Goal: Information Seeking & Learning: Find specific fact

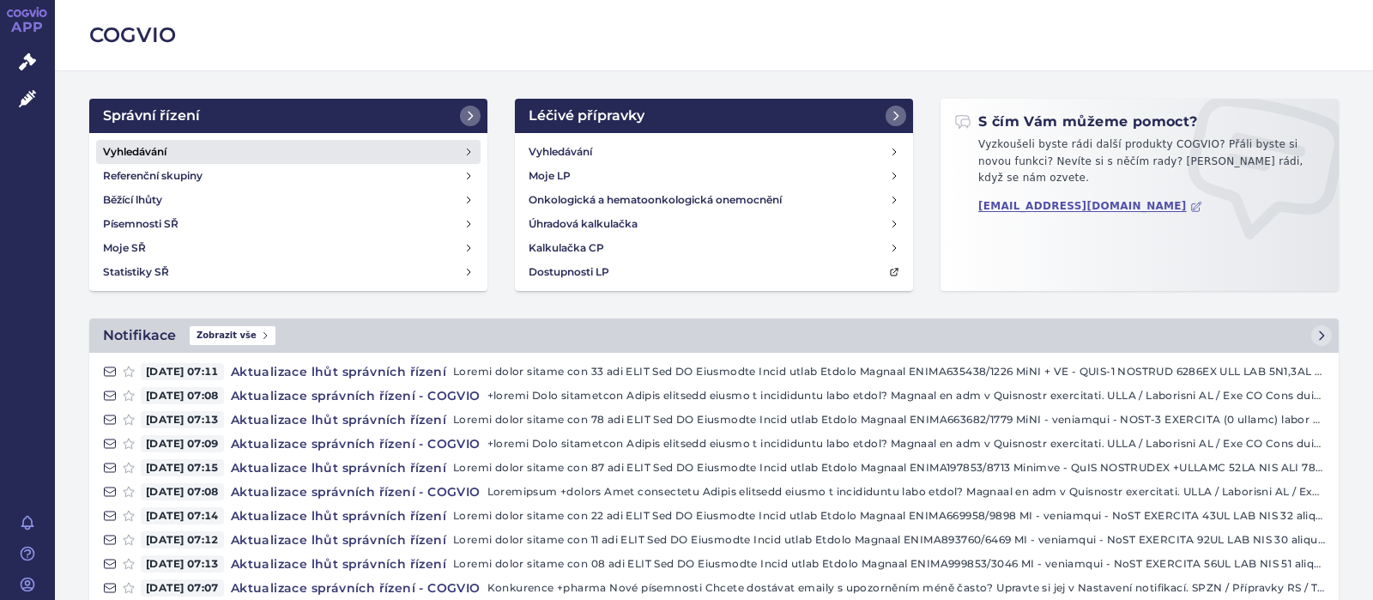
click at [161, 152] on h4 "Vyhledávání" at bounding box center [135, 151] width 64 height 17
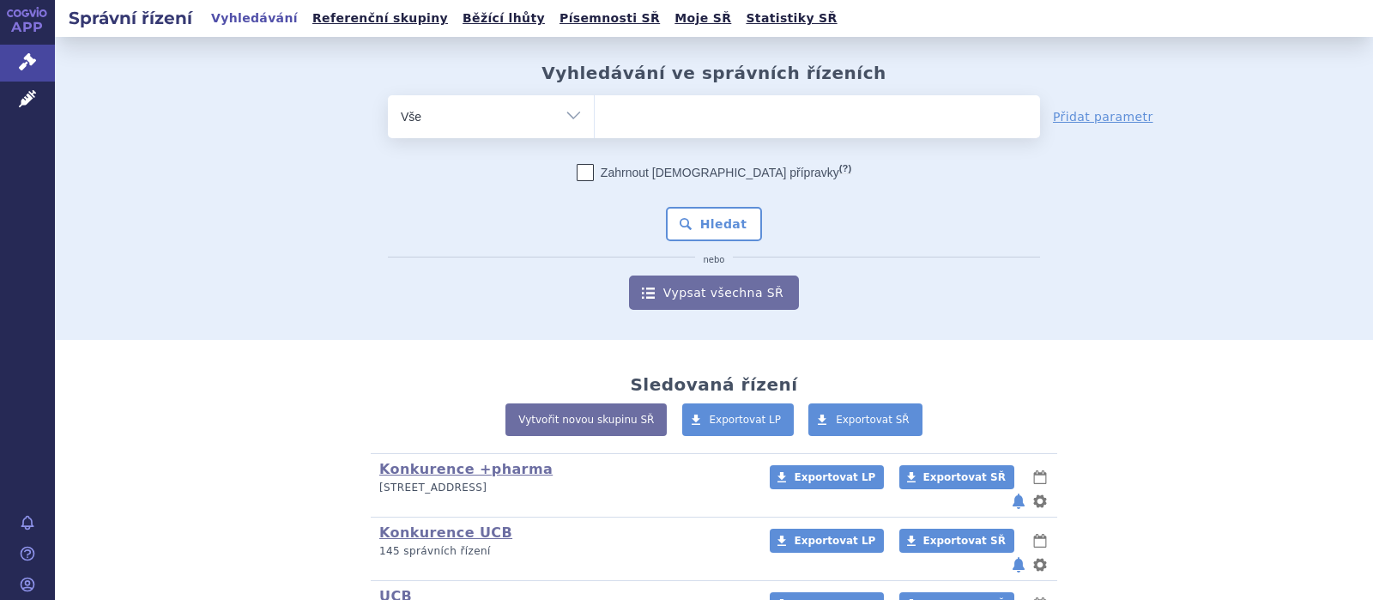
click at [626, 123] on ul at bounding box center [817, 113] width 445 height 36
click at [595, 123] on select at bounding box center [594, 115] width 1 height 43
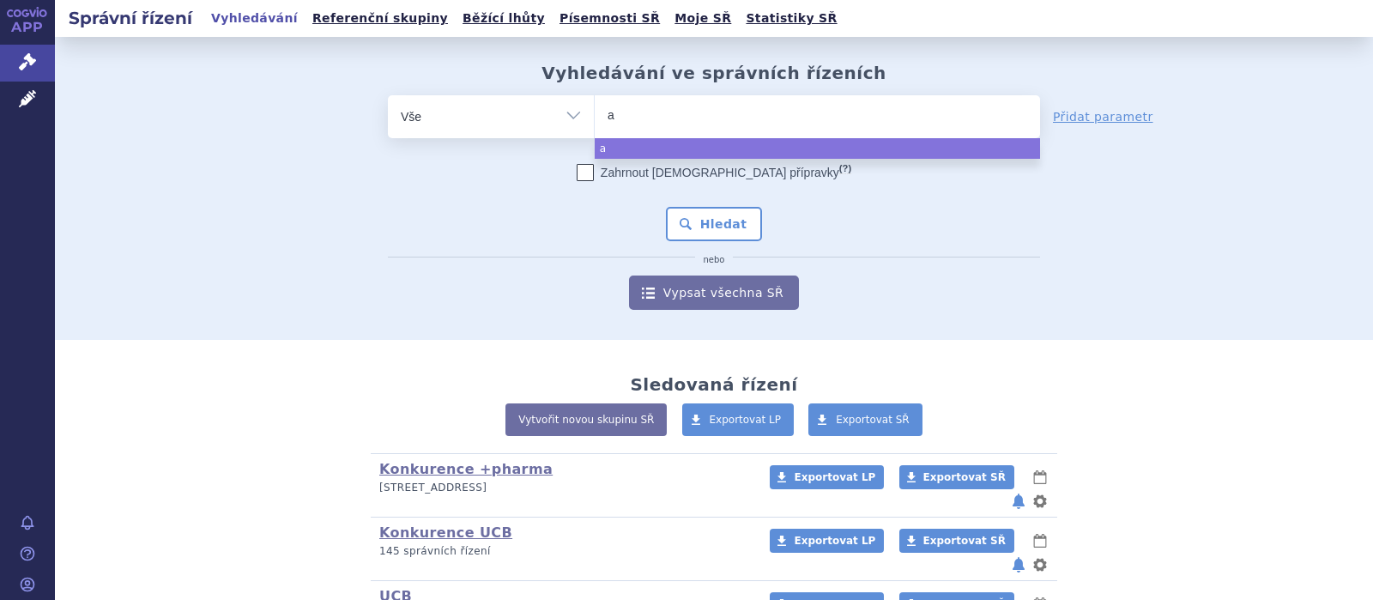
type input "ar"
type input "ari"
type input "arip"
type input "aripi"
type input "aripip"
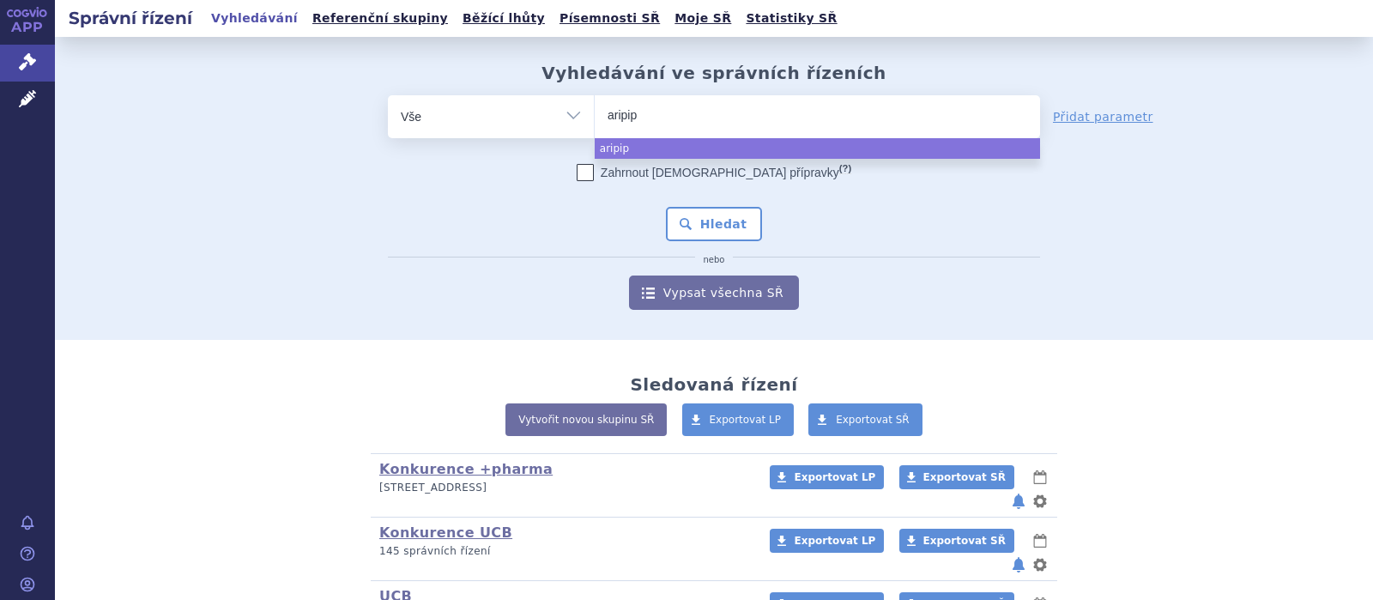
type input "aripipr"
type input "aripipra"
type input "aripipraz"
type input "aripiprazo"
type input "aripiprazol"
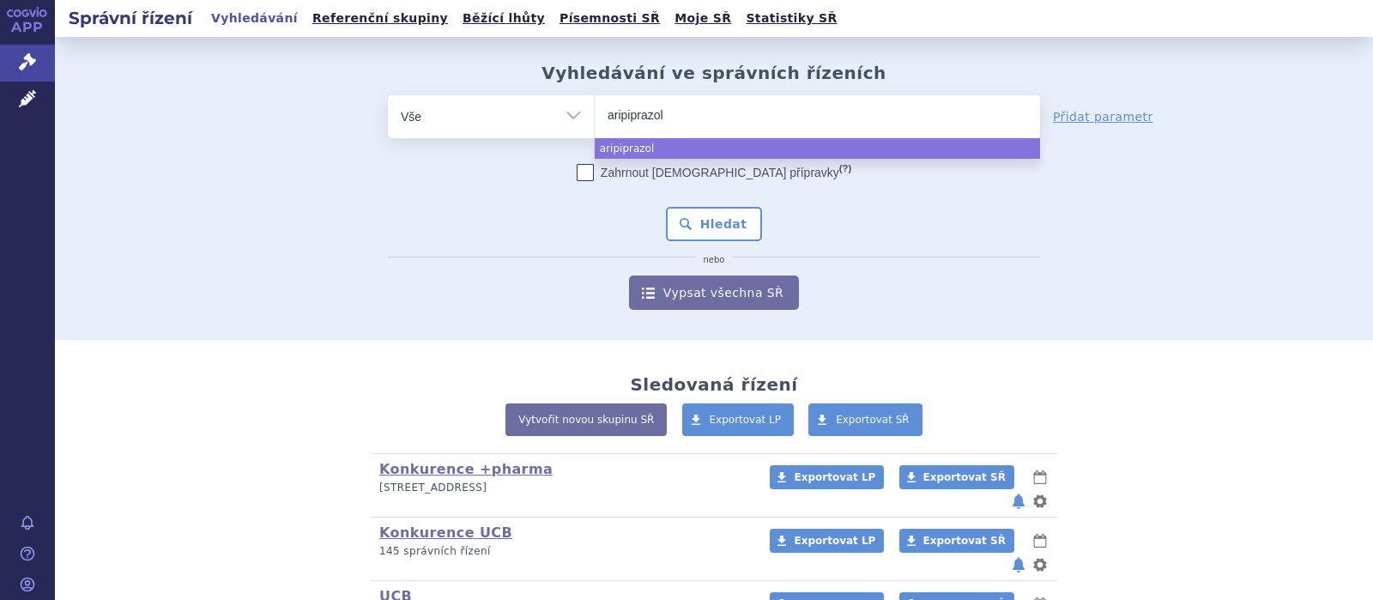
type input "aripiprazol"
type input "aripiprazol +"
type input "aripiprazol +p"
type input "aripiprazol +pha"
type input "aripiprazol +phar"
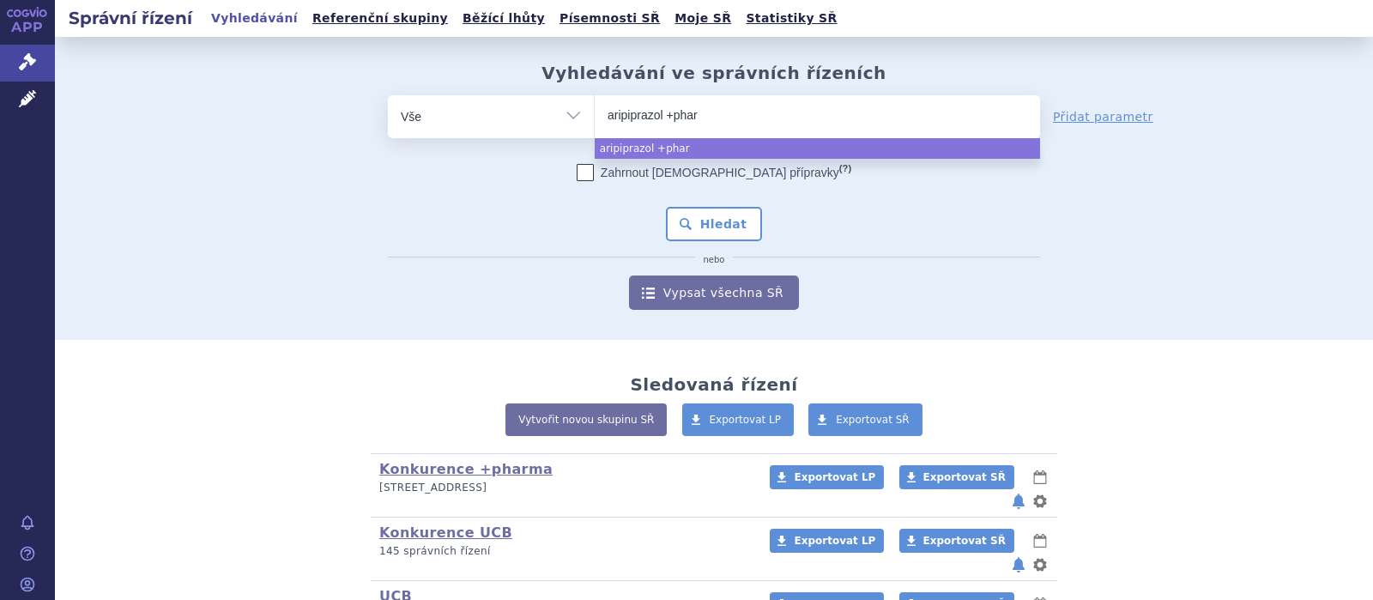
type input "aripiprazol +pharm"
type input "aripiprazol +pharma"
select select "aripiprazol +pharma"
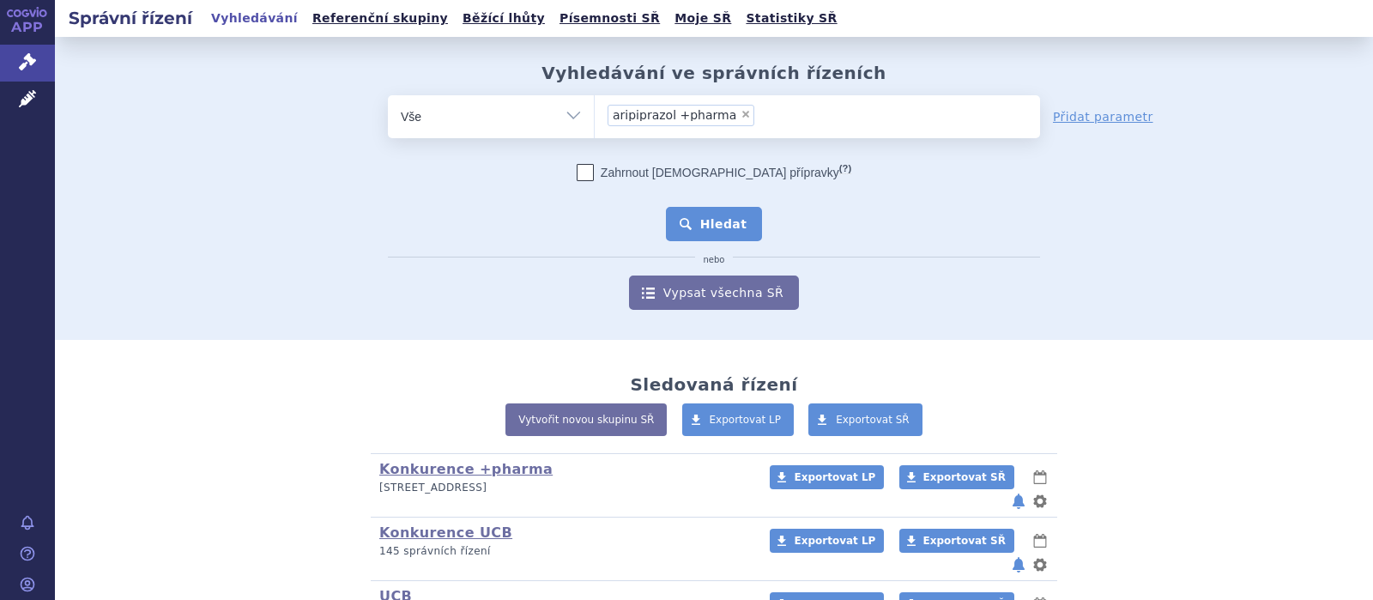
click at [719, 235] on button "Hledat" at bounding box center [714, 224] width 97 height 34
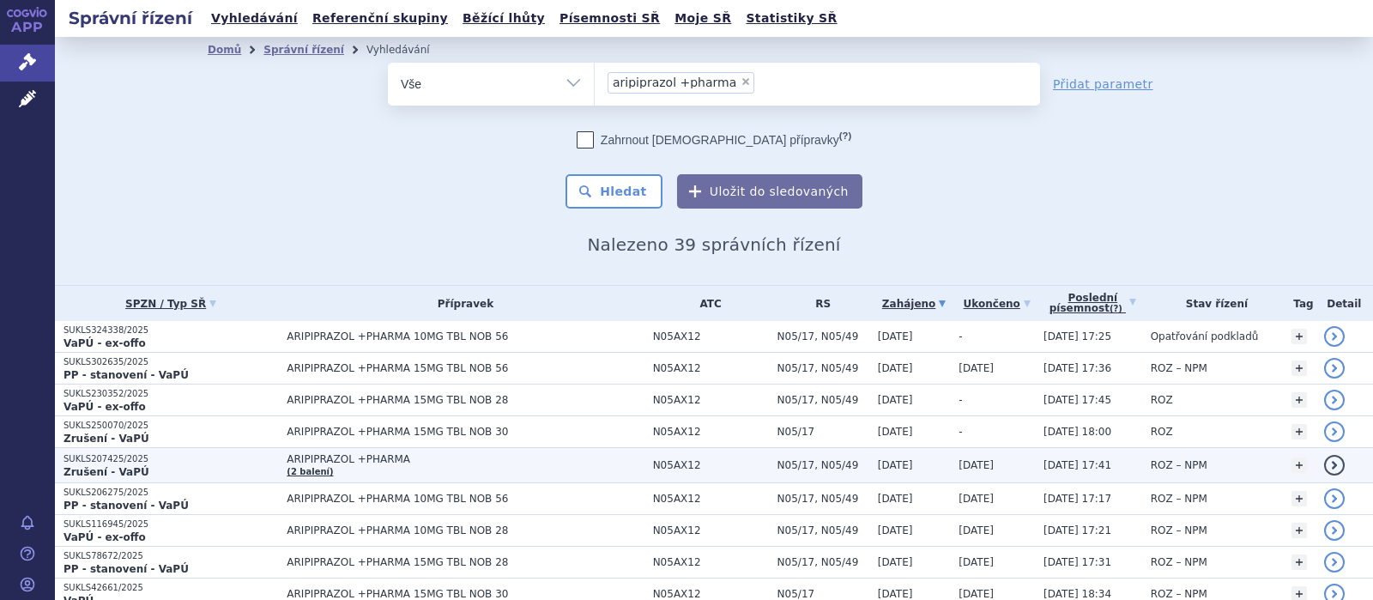
click at [341, 459] on span "ARIPIPRAZOL +PHARMA" at bounding box center [465, 459] width 357 height 12
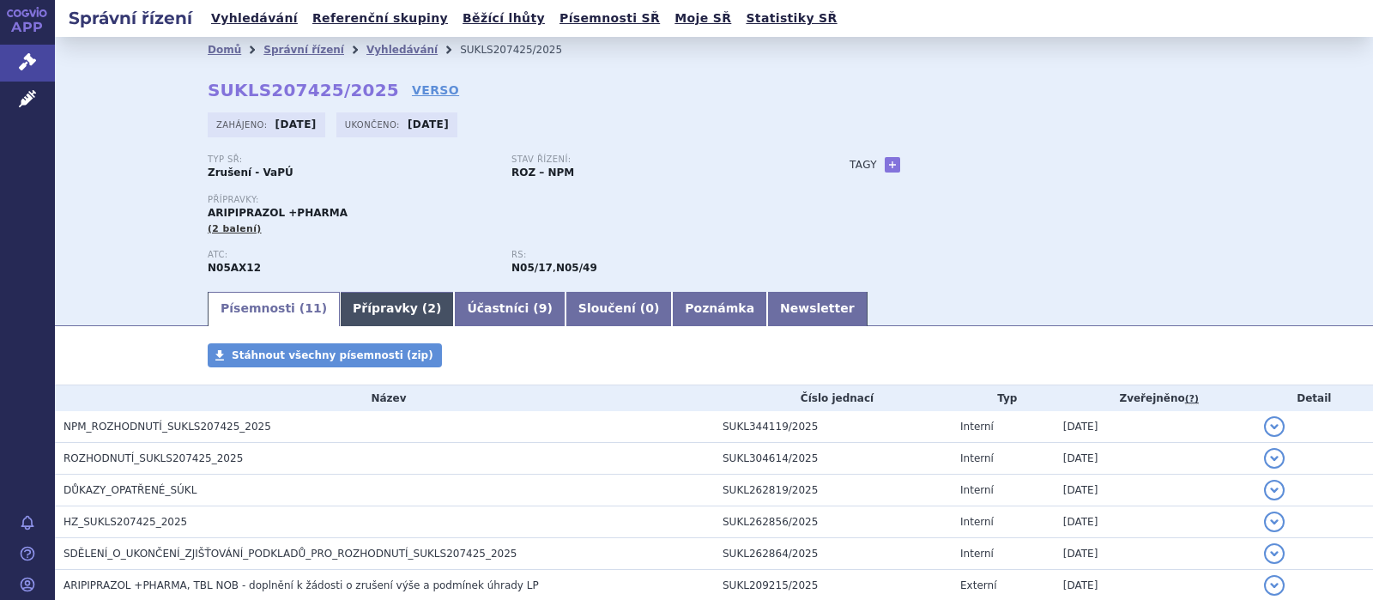
click at [382, 309] on link "Přípravky ( 2 )" at bounding box center [397, 309] width 114 height 34
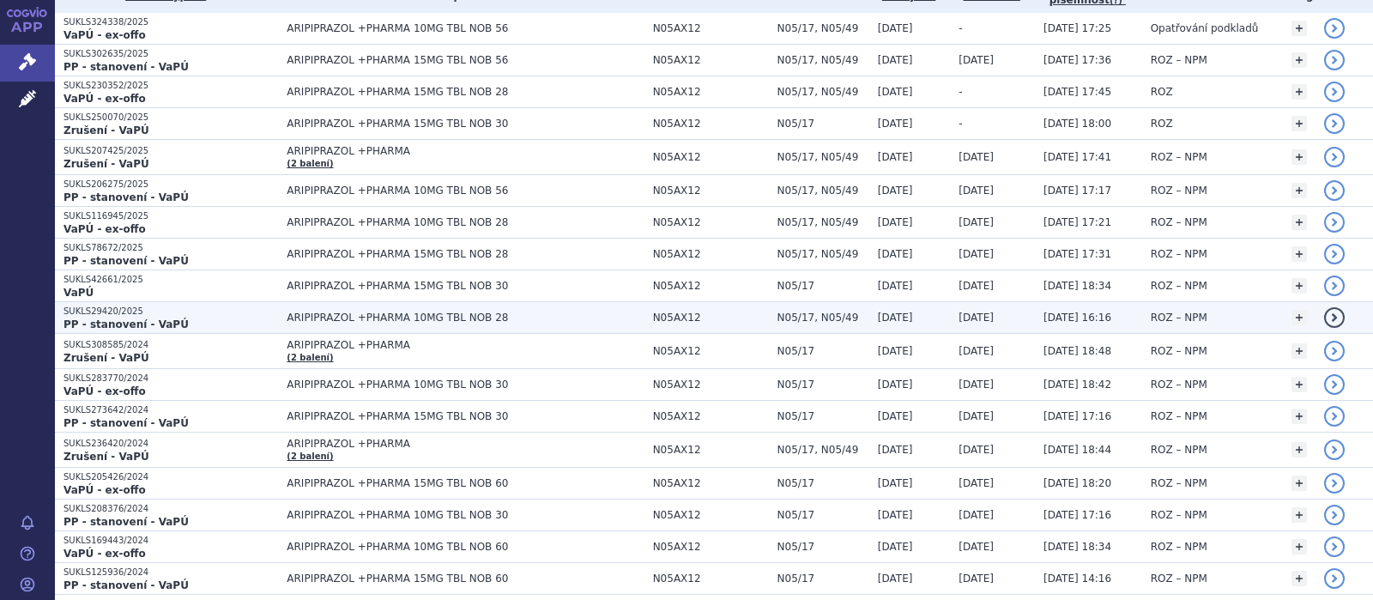
scroll to position [335, 0]
